Goal: Information Seeking & Learning: Understand process/instructions

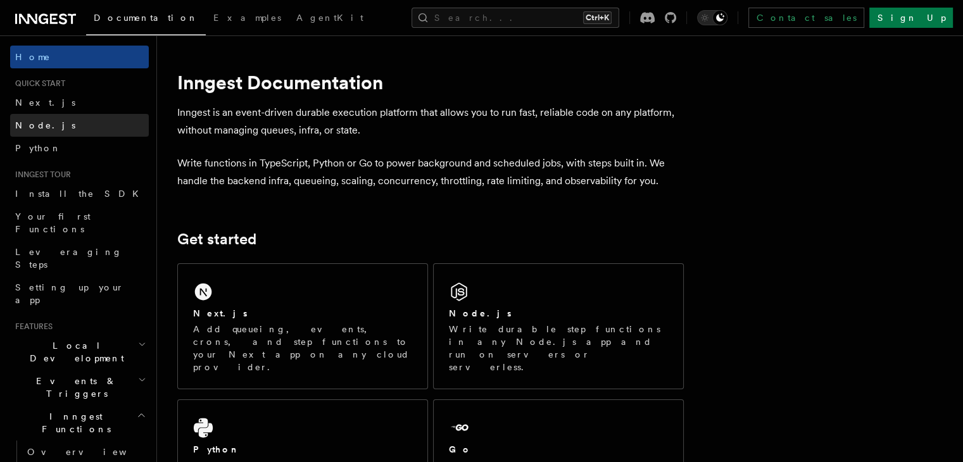
click at [20, 122] on span "Node.js" at bounding box center [45, 125] width 60 height 10
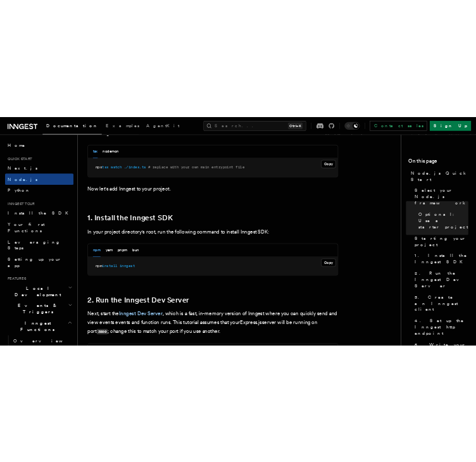
scroll to position [691, 0]
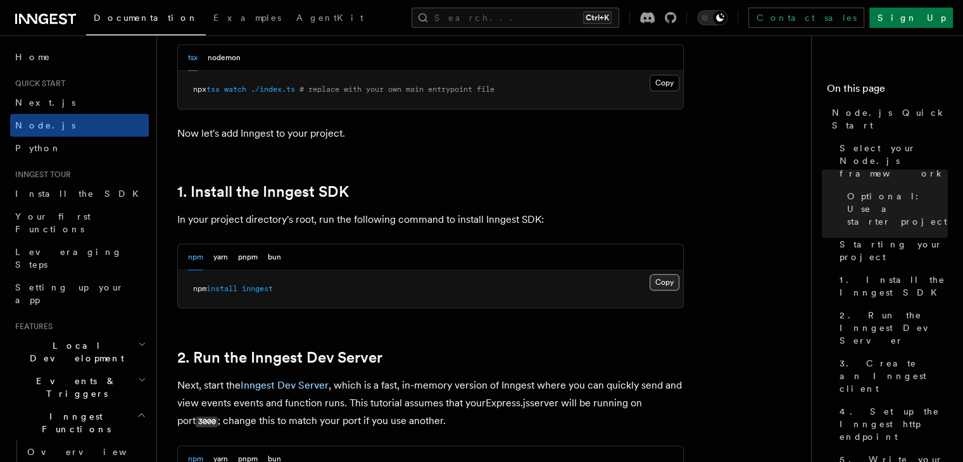
click at [669, 279] on button "Copy Copied" at bounding box center [665, 282] width 30 height 16
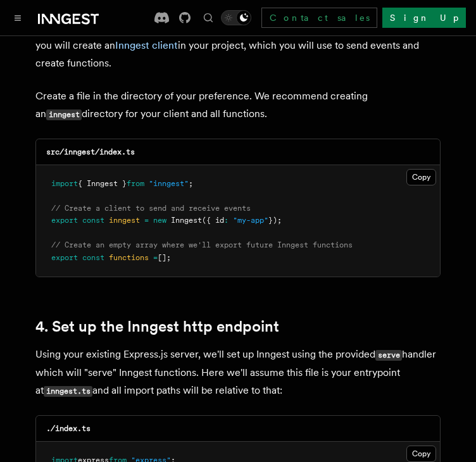
scroll to position [1681, 0]
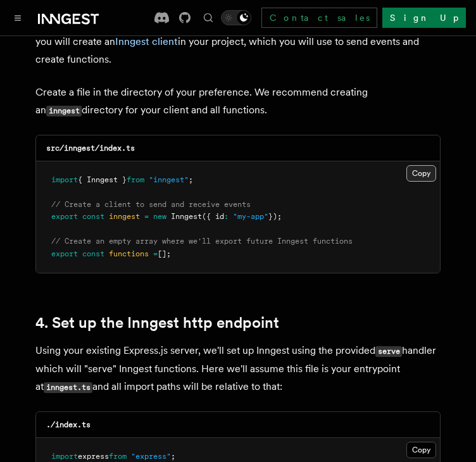
click at [413, 165] on button "Copy Copied" at bounding box center [422, 173] width 30 height 16
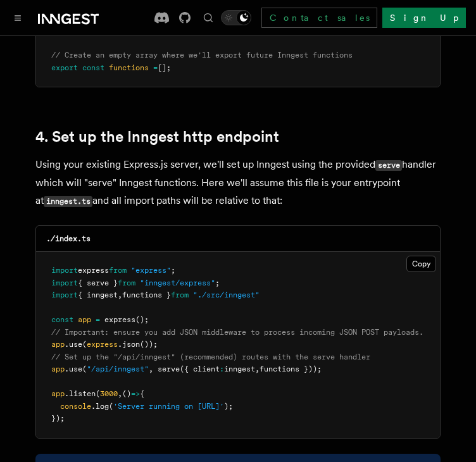
scroll to position [1913, 0]
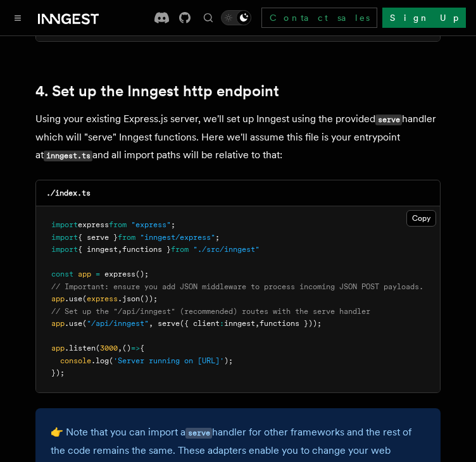
drag, startPoint x: 340, startPoint y: 309, endPoint x: 48, endPoint y: 310, distance: 292.6
click at [48, 310] on pre "import express from "express" ; import { serve } from "inngest/express" ; impor…" at bounding box center [238, 299] width 404 height 186
copy span "app .use ( "/api/inngest" , serve ({ client : inngest , functions }));"
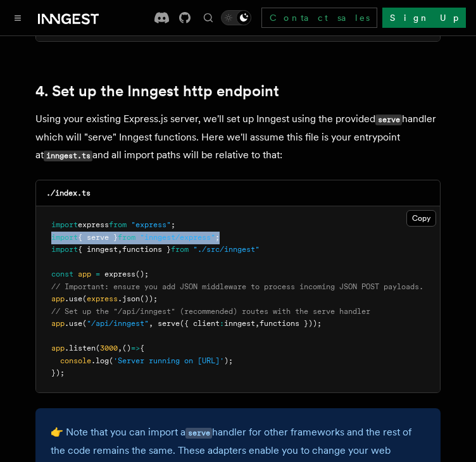
drag, startPoint x: 287, startPoint y: 227, endPoint x: 49, endPoint y: 220, distance: 238.2
click at [49, 220] on pre "import express from "express" ; import { serve } from "inngest/express" ; impor…" at bounding box center [238, 299] width 404 height 186
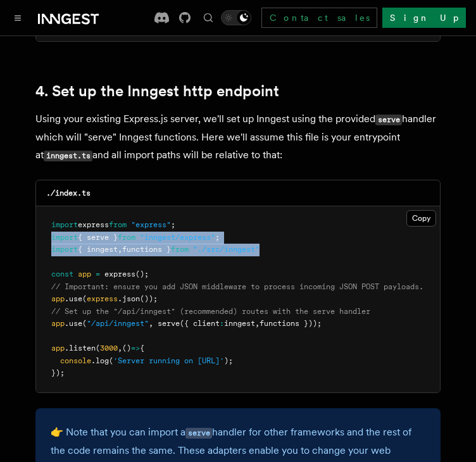
drag, startPoint x: 49, startPoint y: 220, endPoint x: 291, endPoint y: 234, distance: 242.9
click at [291, 234] on pre "import express from "express" ; import { serve } from "inngest/express" ; impor…" at bounding box center [238, 299] width 404 height 186
copy code "import { serve } from "inngest/express" ; import { inngest , functions } from "…"
